Goal: Information Seeking & Learning: Find specific fact

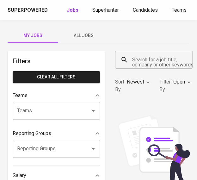
click at [113, 11] on span "Superhunter" at bounding box center [105, 10] width 27 height 6
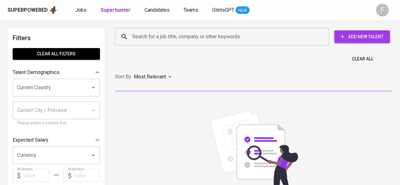
click at [164, 36] on input "Search for a job title, company or other keywords" at bounding box center [224, 37] width 186 height 12
click at [164, 35] on input "Search for a job title, company or other keywords" at bounding box center [224, 37] width 186 height 12
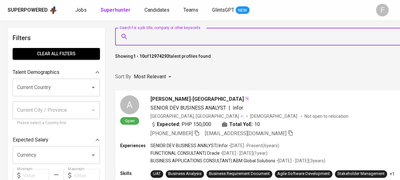
paste input "[EMAIL_ADDRESS][DOMAIN_NAME]"
type input "[EMAIL_ADDRESS][DOMAIN_NAME]"
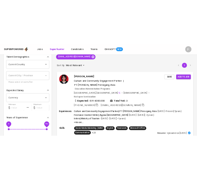
scroll to position [50, 0]
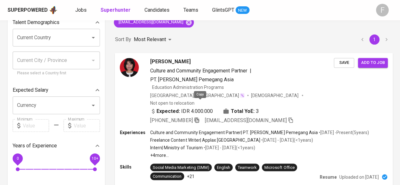
click at [197, 117] on icon "button" at bounding box center [197, 120] width 6 height 6
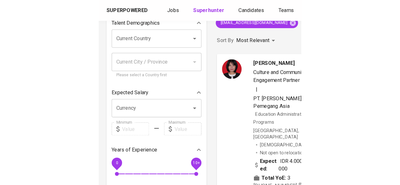
scroll to position [0, 0]
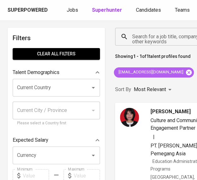
click at [186, 72] on icon at bounding box center [189, 72] width 6 height 6
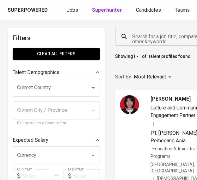
click at [149, 36] on input "Search for a job title, company or other keywords" at bounding box center [162, 37] width 63 height 12
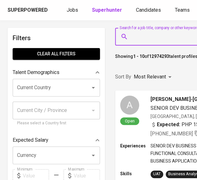
paste input "[EMAIL_ADDRESS][DOMAIN_NAME]"
type input "[EMAIL_ADDRESS][DOMAIN_NAME]"
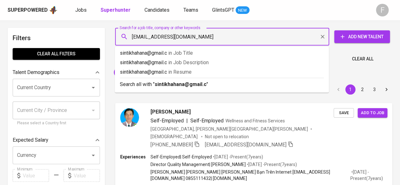
type input "[EMAIL_ADDRESS][DOMAIN_NAME]"
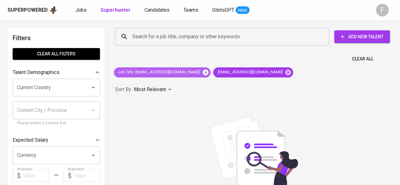
click at [197, 71] on icon at bounding box center [206, 72] width 6 height 6
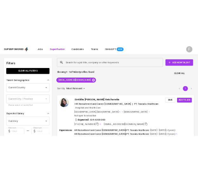
scroll to position [32, 0]
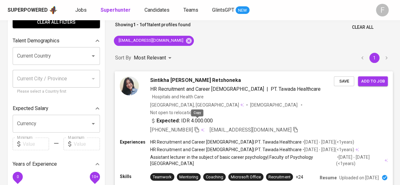
click at [197, 127] on icon "button" at bounding box center [197, 130] width 6 height 6
